Goal: Find specific page/section: Find specific page/section

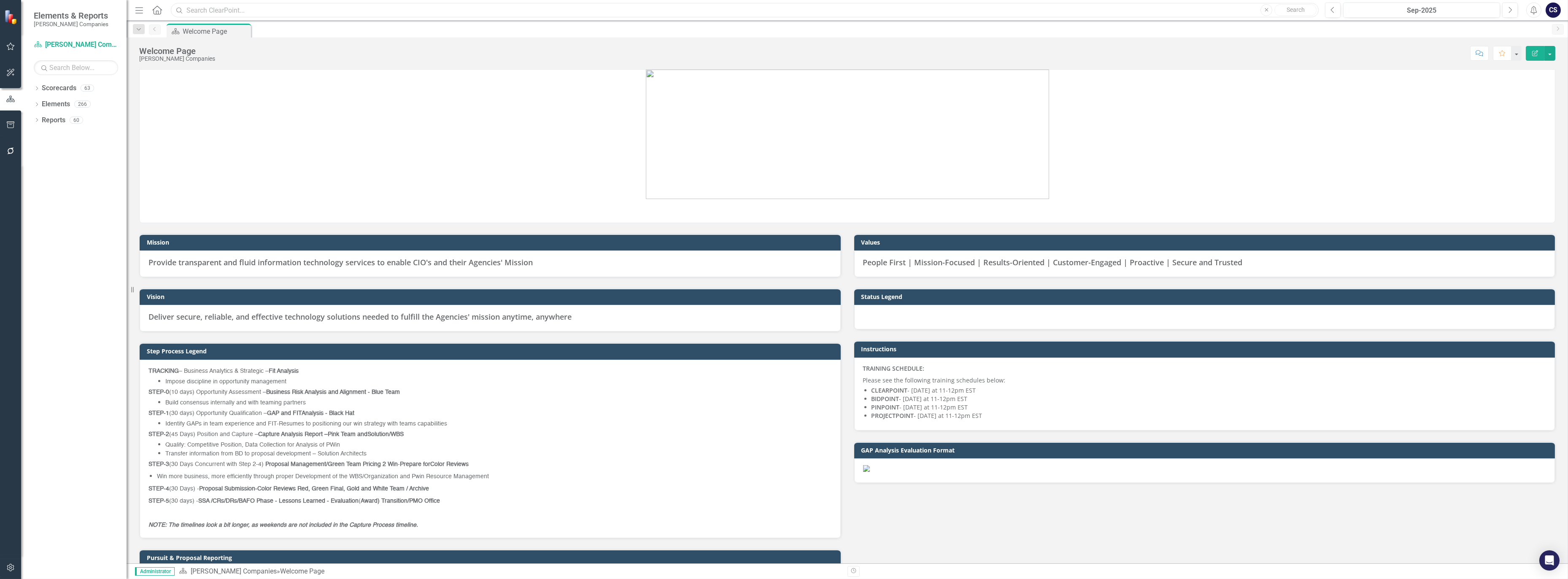
click at [222, 11] on input "text" at bounding box center [744, 10] width 1148 height 15
type input "FPMSS"
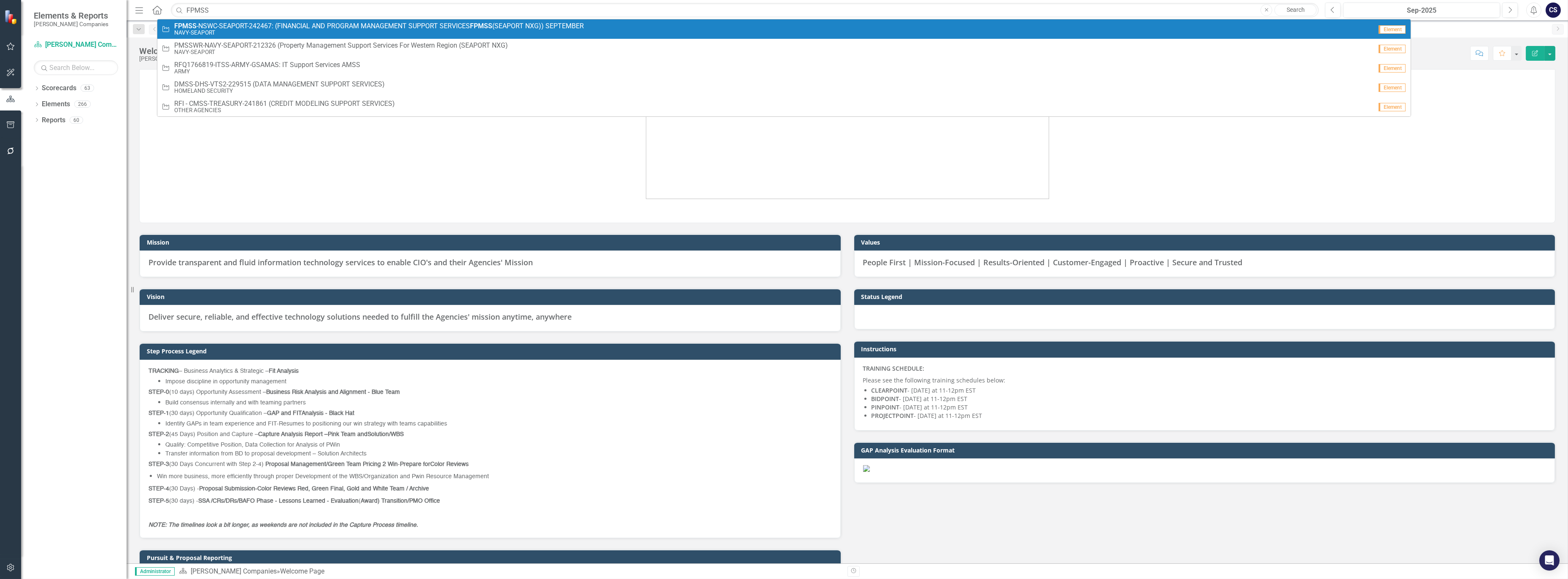
click at [246, 30] on small "NAVY-SEAPORT" at bounding box center [379, 33] width 410 height 6
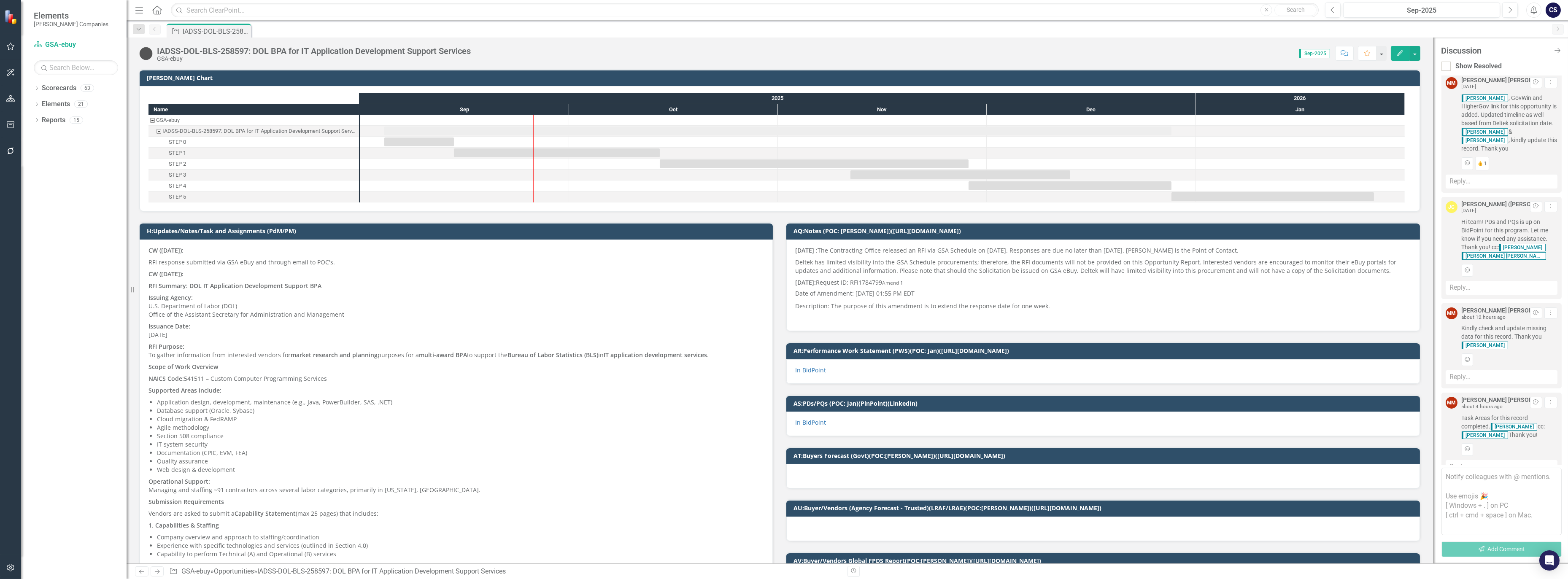
click at [1317, 49] on span "Sep-2025" at bounding box center [1314, 54] width 31 height 10
click at [1316, 52] on span "Sep-2025" at bounding box center [1314, 54] width 31 height 10
click at [1508, 6] on icon "Next" at bounding box center [1510, 10] width 5 height 8
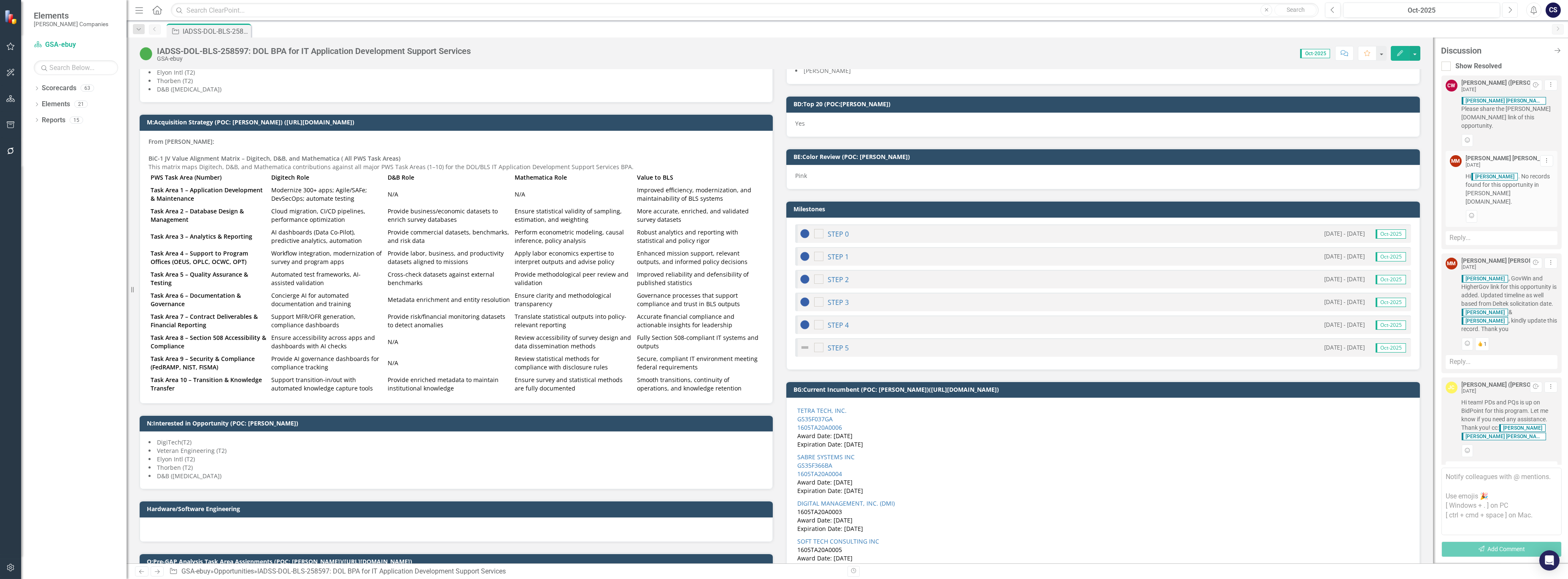
scroll to position [802, 0]
